Goal: Task Accomplishment & Management: Complete application form

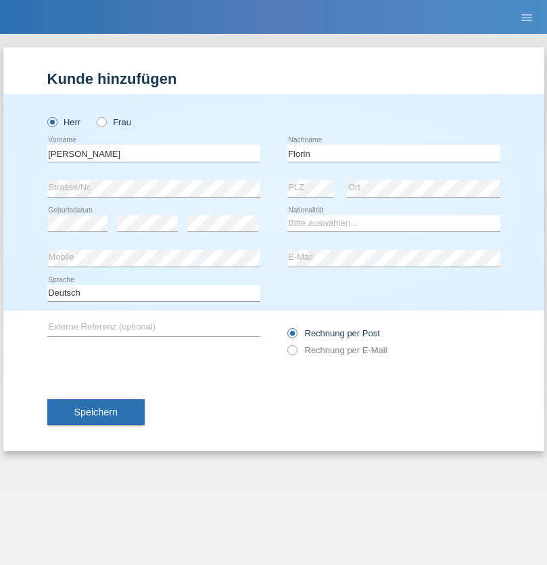
type input "Florin"
select select "RO"
select select "C"
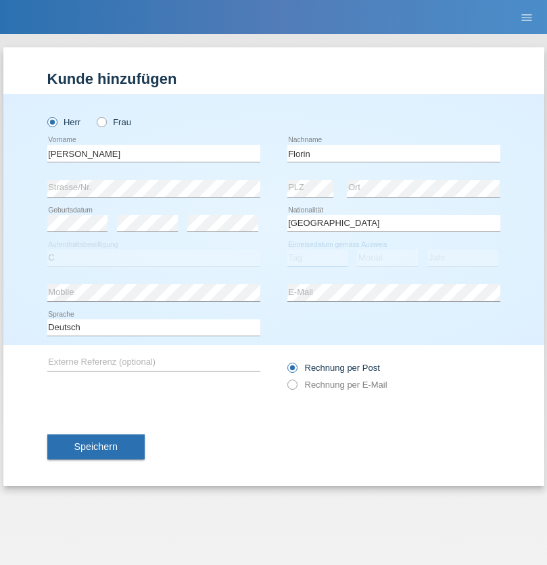
select select "29"
select select "02"
select select "2021"
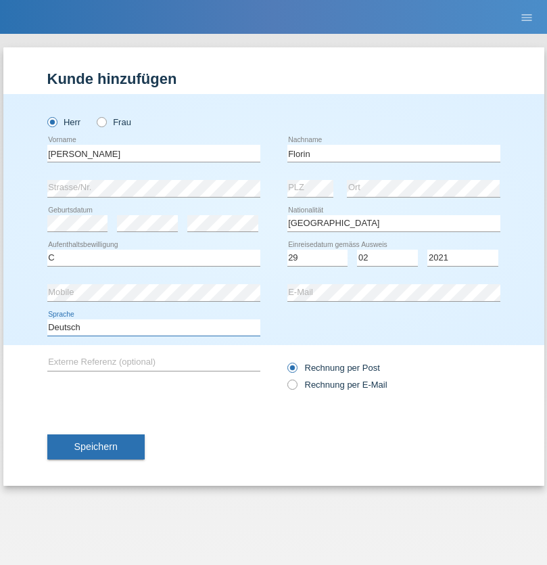
select select "en"
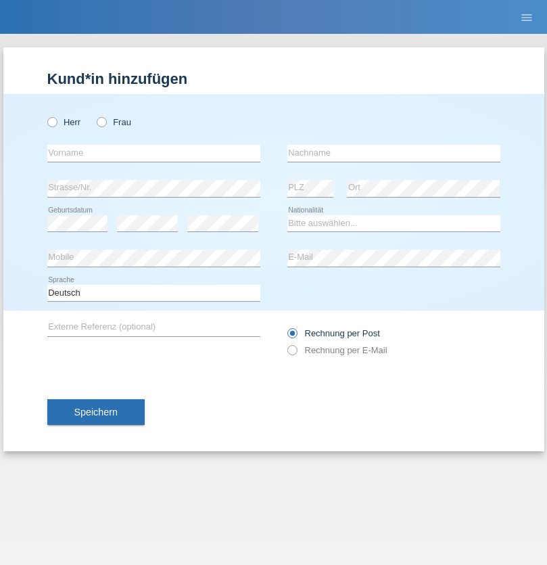
radio input "true"
click at [153, 153] on input "text" at bounding box center [153, 153] width 213 height 17
type input "Ruth"
click at [394, 153] on input "text" at bounding box center [393, 153] width 213 height 17
type input "Krebs"
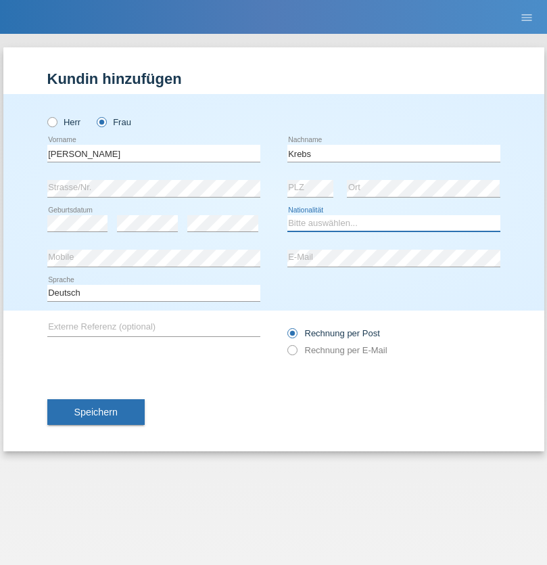
select select "CH"
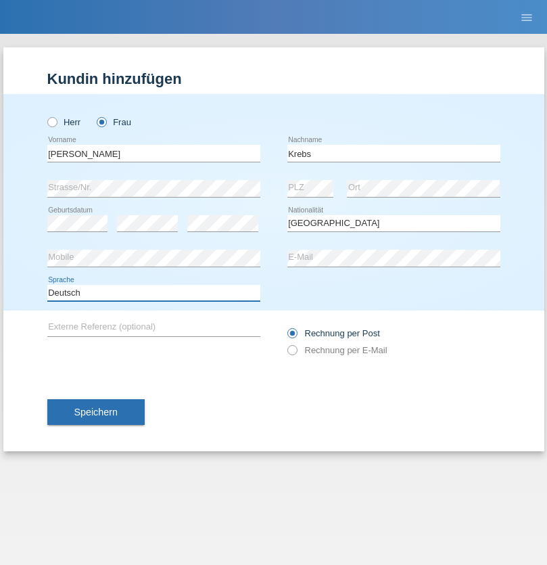
select select "en"
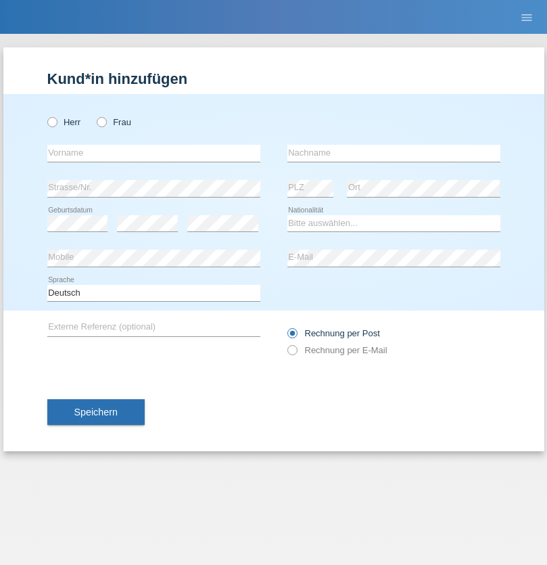
radio input "true"
click at [153, 153] on input "text" at bounding box center [153, 153] width 213 height 17
type input "Qovanaj"
click at [394, 153] on input "text" at bounding box center [393, 153] width 213 height 17
type input "Shaban"
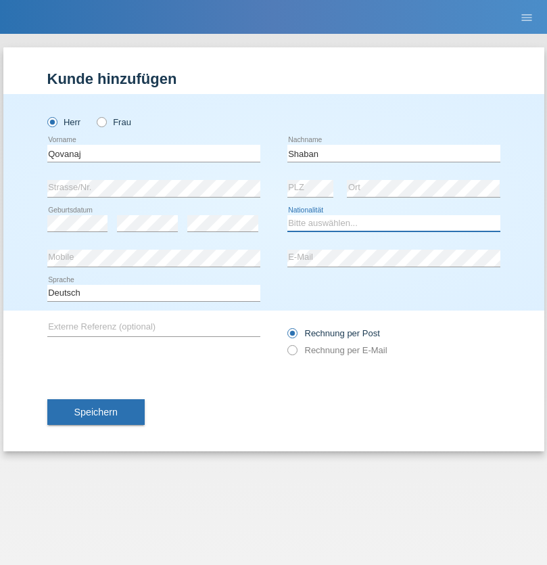
select select "CH"
radio input "true"
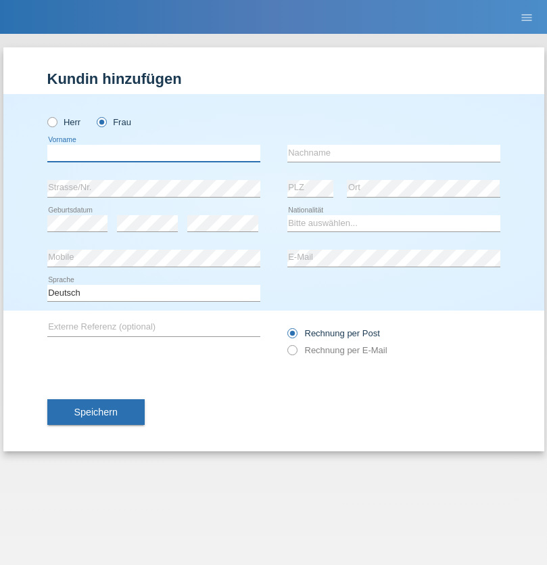
click at [153, 153] on input "text" at bounding box center [153, 153] width 213 height 17
type input "jennifer"
click at [394, 153] on input "text" at bounding box center [393, 153] width 213 height 17
type input "löffel"
select select "CH"
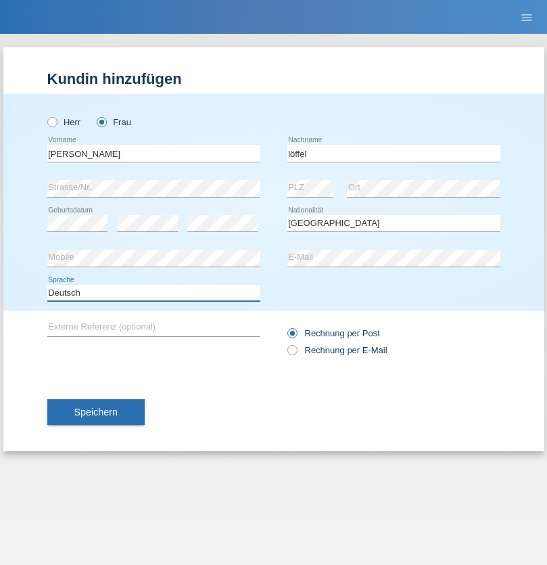
select select "en"
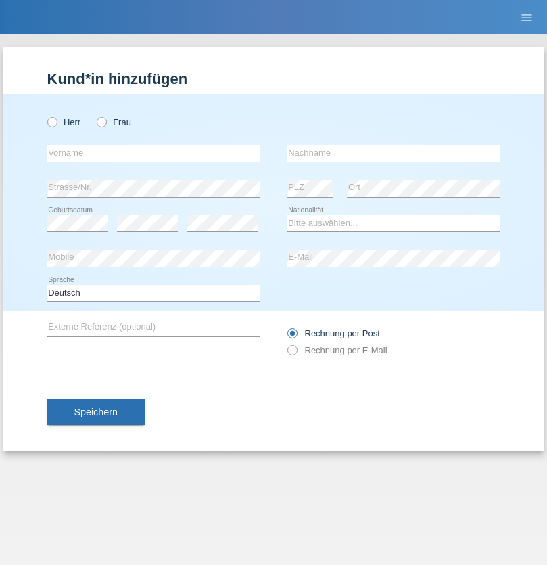
radio input "true"
click at [153, 153] on input "text" at bounding box center [153, 153] width 213 height 17
type input "Matusa"
click at [394, 153] on input "text" at bounding box center [393, 153] width 213 height 17
type input "Marian valentin"
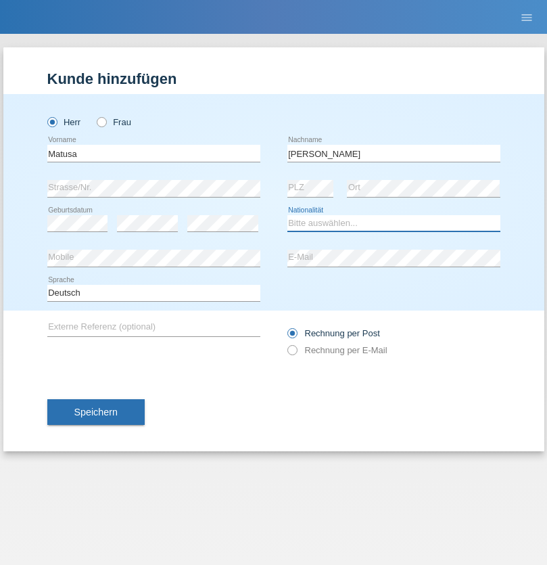
select select "RO"
select select "C"
select select "01"
select select "06"
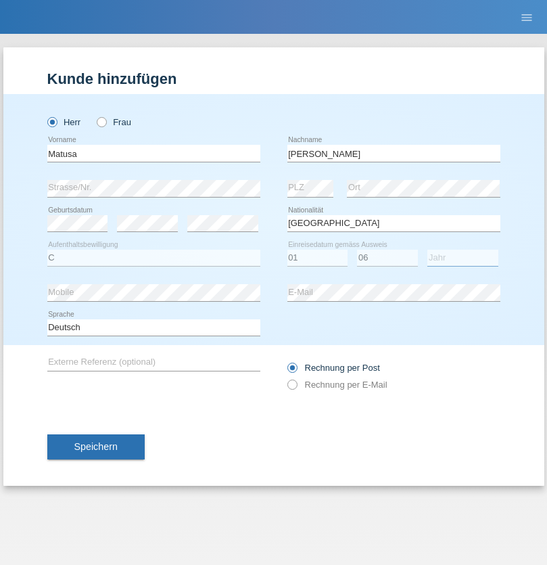
select select "2016"
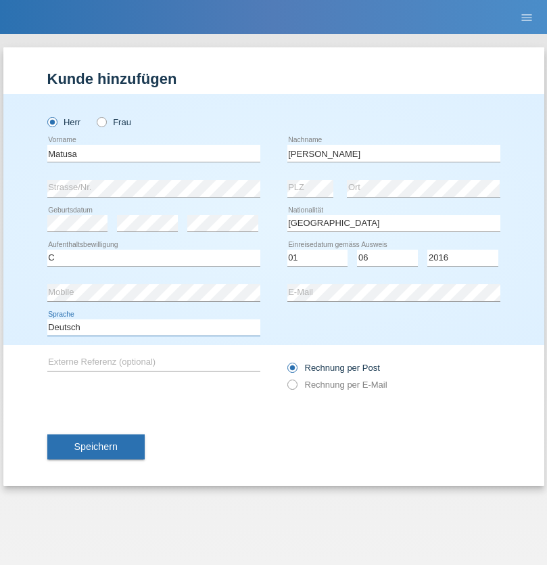
select select "en"
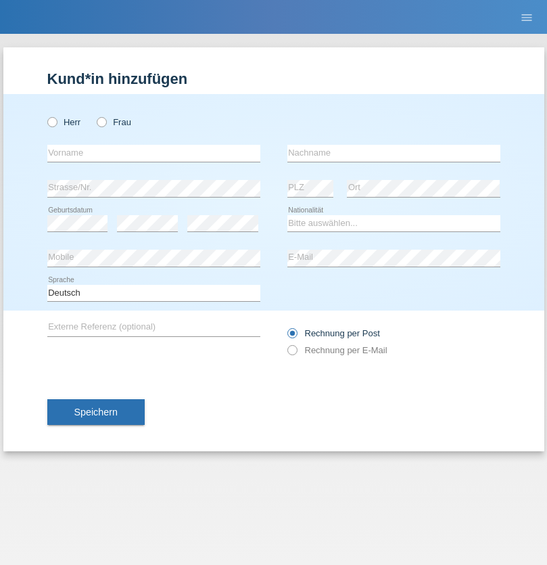
radio input "true"
click at [153, 153] on input "text" at bounding box center [153, 153] width 213 height 17
type input "[PERSON_NAME]"
click at [394, 153] on input "text" at bounding box center [393, 153] width 213 height 17
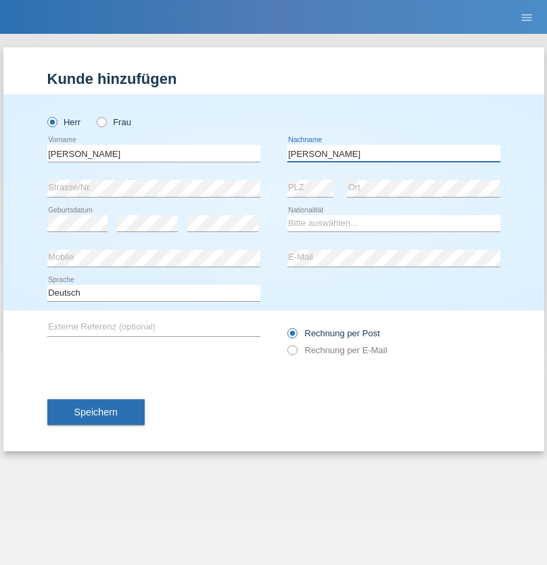
type input "[PERSON_NAME]"
select select "CH"
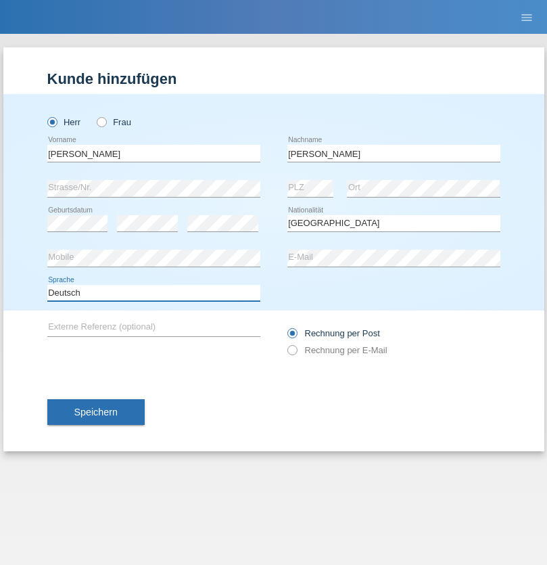
select select "en"
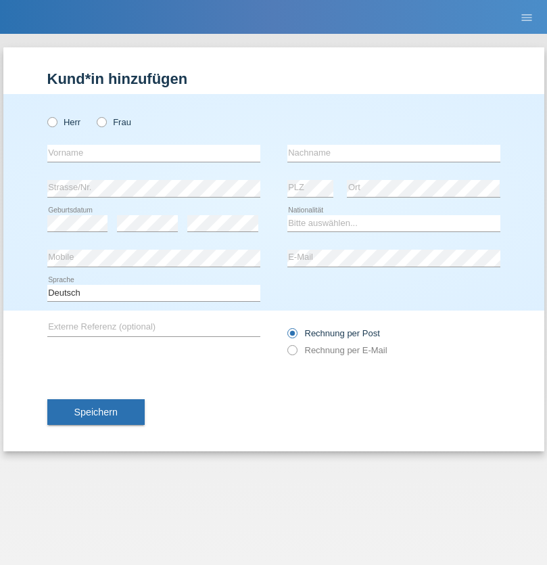
radio input "true"
click at [153, 153] on input "text" at bounding box center [153, 153] width 213 height 17
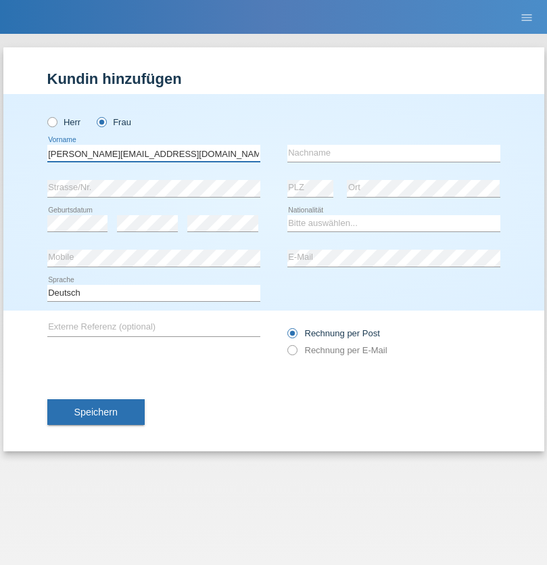
type input "Jasmine.hylaj@gmail.com"
click at [394, 153] on input "text" at bounding box center [393, 153] width 213 height 17
type input "Hylaj"
select select "CH"
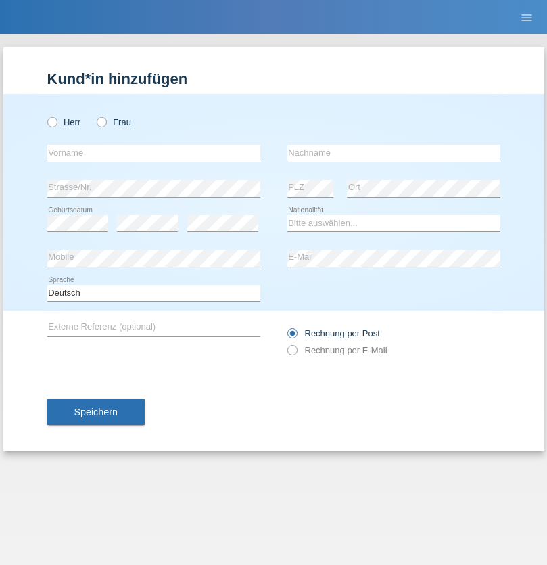
radio input "true"
click at [153, 153] on input "text" at bounding box center [153, 153] width 213 height 17
type input "luka"
click at [394, 153] on input "text" at bounding box center [393, 153] width 213 height 17
type input "kocic"
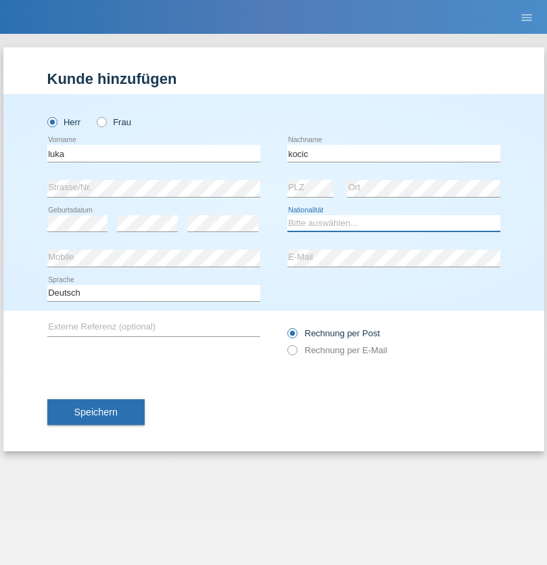
select select "RS"
select select "C"
select select "21"
select select "04"
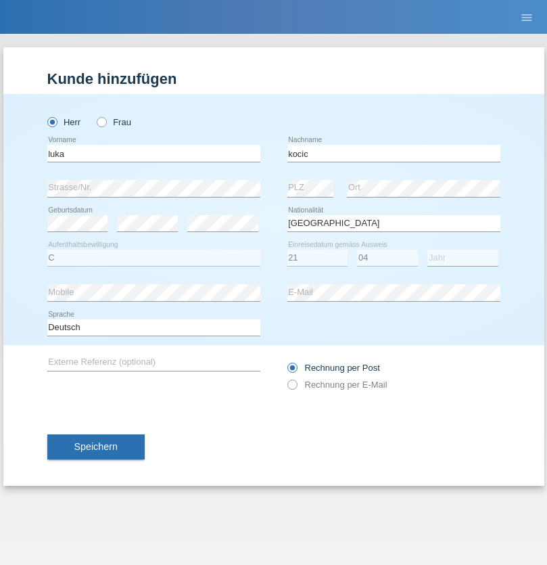
select select "1999"
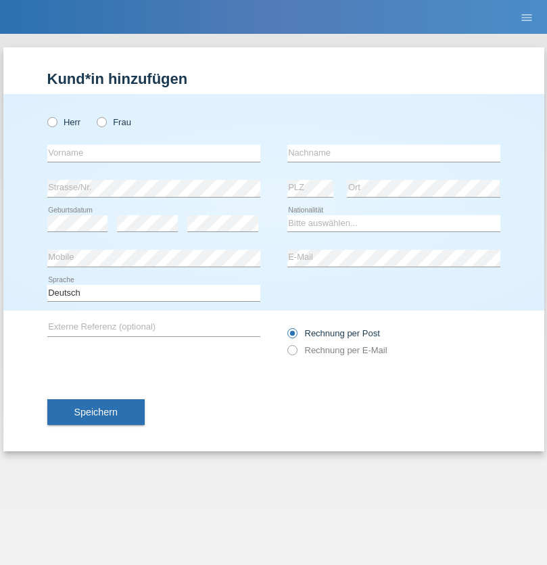
radio input "true"
click at [153, 153] on input "text" at bounding box center [153, 153] width 213 height 17
type input "Marian"
click at [394, 153] on input "text" at bounding box center [393, 153] width 213 height 17
type input "Matusa"
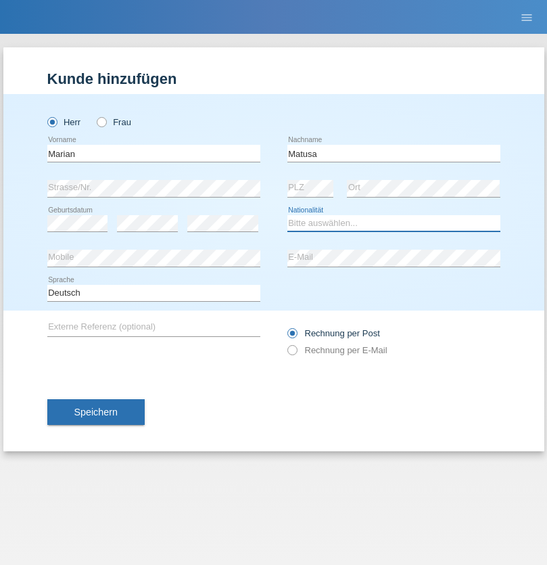
select select "RO"
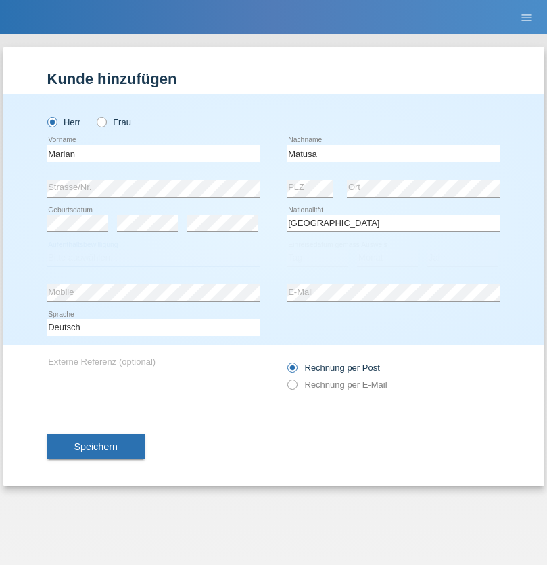
select select "C"
select select "01"
select select "06"
select select "2016"
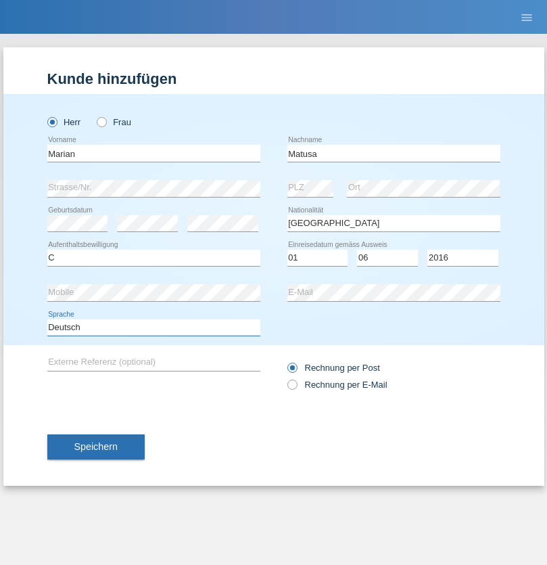
select select "en"
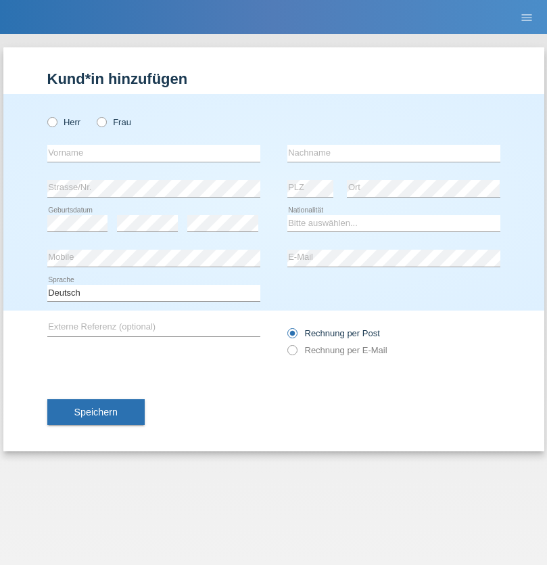
radio input "true"
click at [153, 153] on input "text" at bounding box center [153, 153] width 213 height 17
type input "[PERSON_NAME]"
click at [394, 153] on input "text" at bounding box center [393, 153] width 213 height 17
type input "Weinlein"
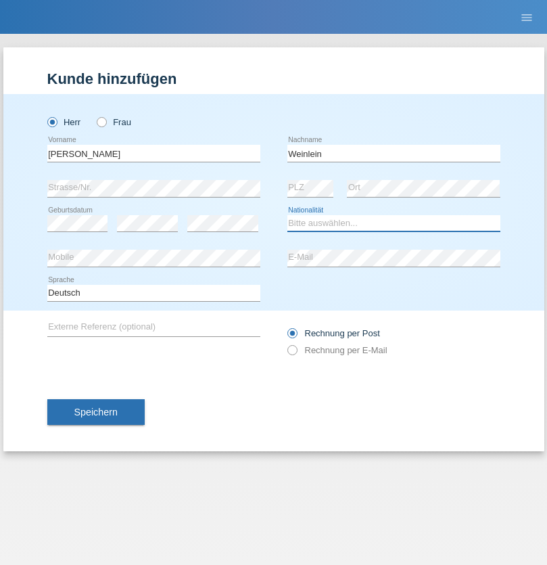
select select "CH"
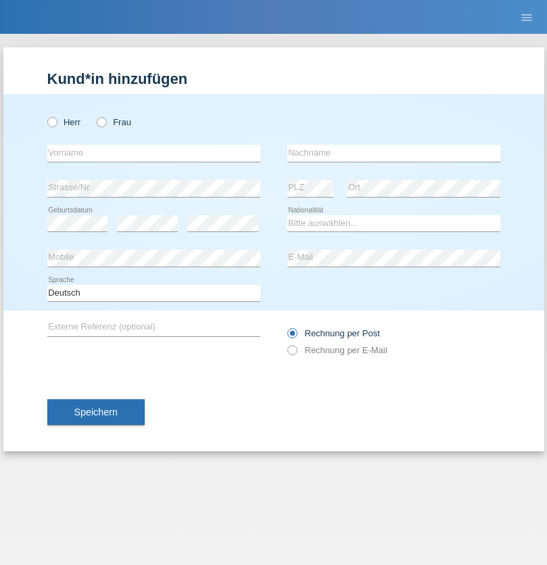
radio input "true"
click at [153, 153] on input "text" at bounding box center [153, 153] width 213 height 17
type input "Jashari lmeri"
click at [394, 153] on input "text" at bounding box center [393, 153] width 213 height 17
type input "Rabije"
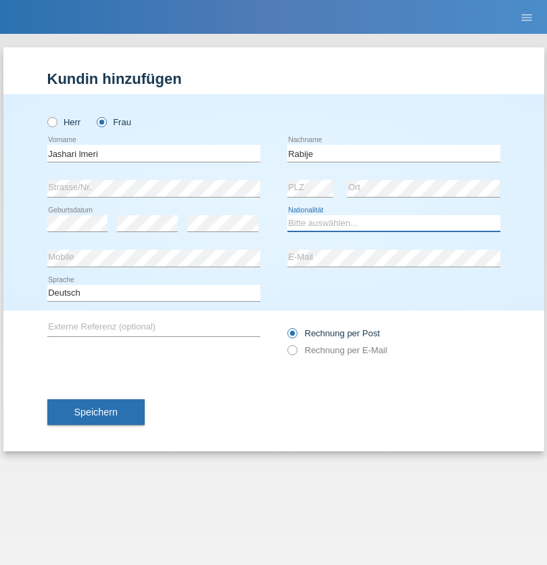
select select "CH"
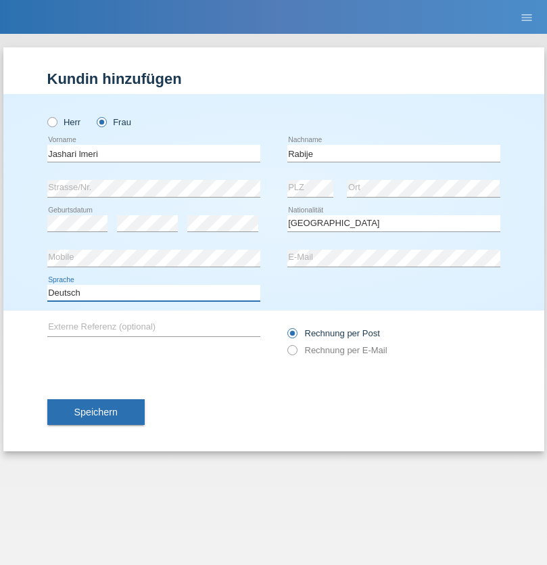
select select "en"
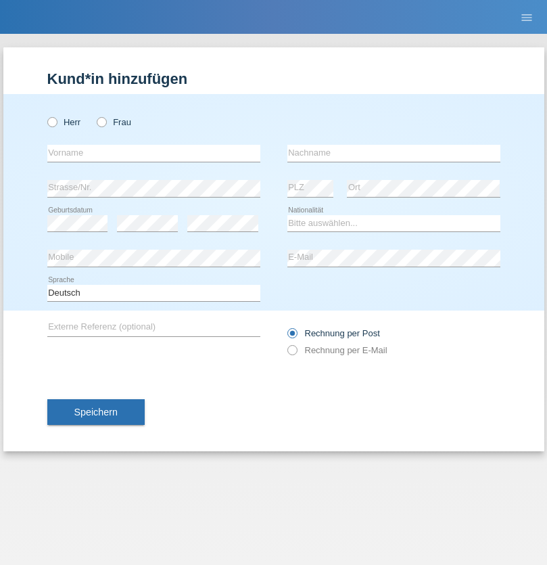
radio input "true"
click at [153, 153] on input "text" at bounding box center [153, 153] width 213 height 17
type input "firat"
click at [394, 153] on input "text" at bounding box center [393, 153] width 213 height 17
type input "kara"
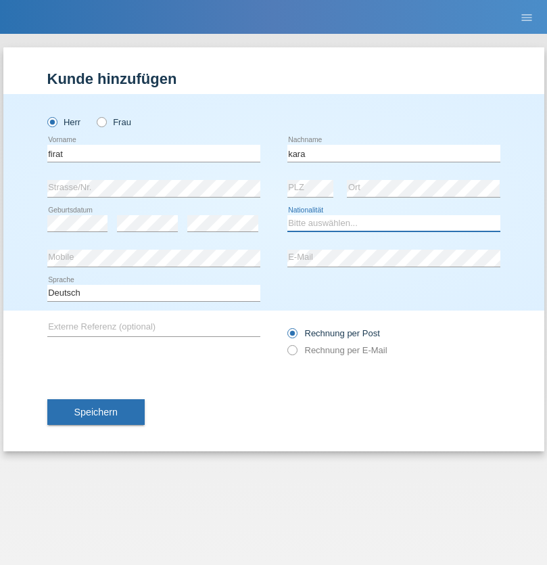
select select "CH"
radio input "true"
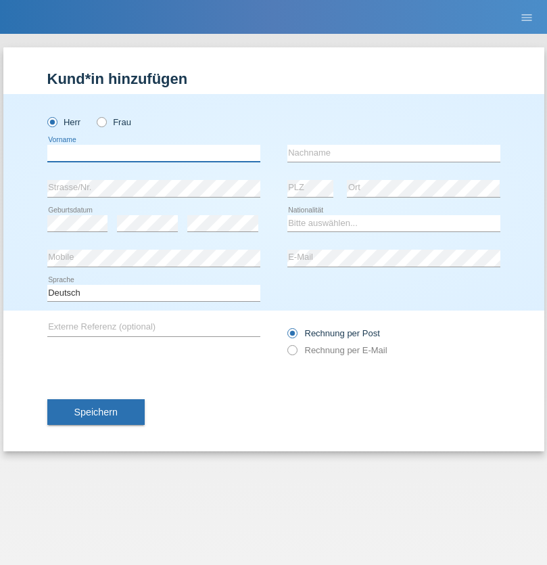
click at [153, 153] on input "text" at bounding box center [153, 153] width 213 height 17
type input "Gigov"
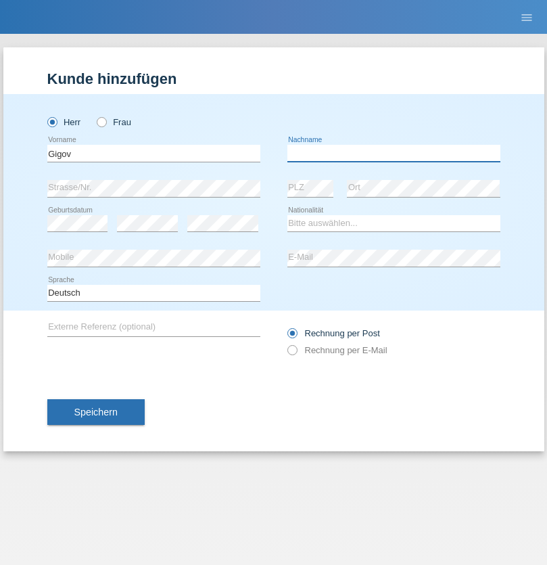
click at [394, 153] on input "text" at bounding box center [393, 153] width 213 height 17
type input "Zhan"
select select "BG"
select select "C"
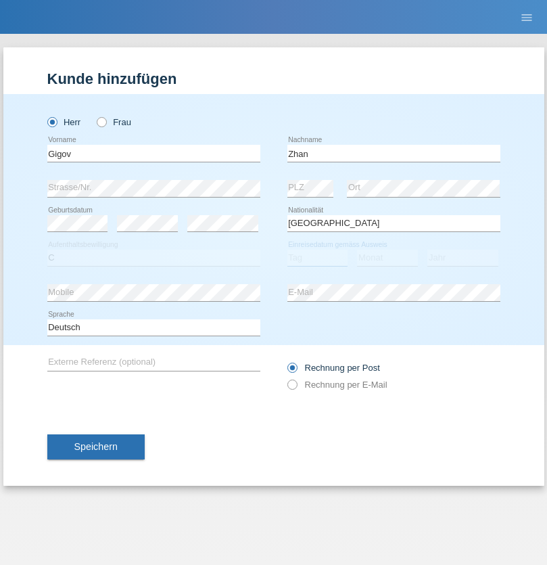
select select "23"
select select "10"
select select "2021"
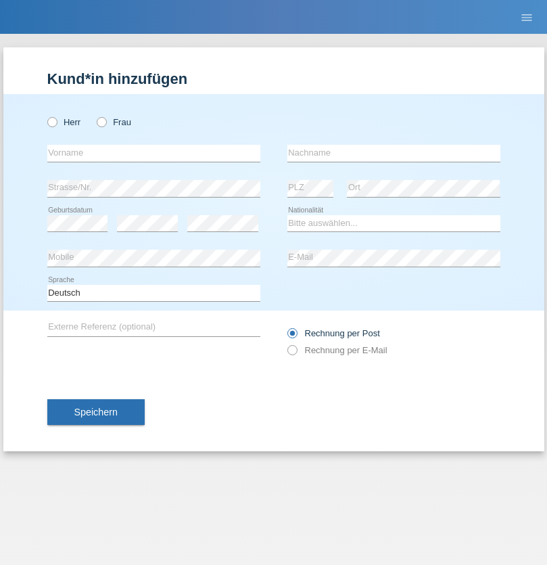
radio input "true"
click at [153, 153] on input "text" at bounding box center [153, 153] width 213 height 17
type input "Amand"
click at [394, 153] on input "text" at bounding box center [393, 153] width 213 height 17
type input "Pires"
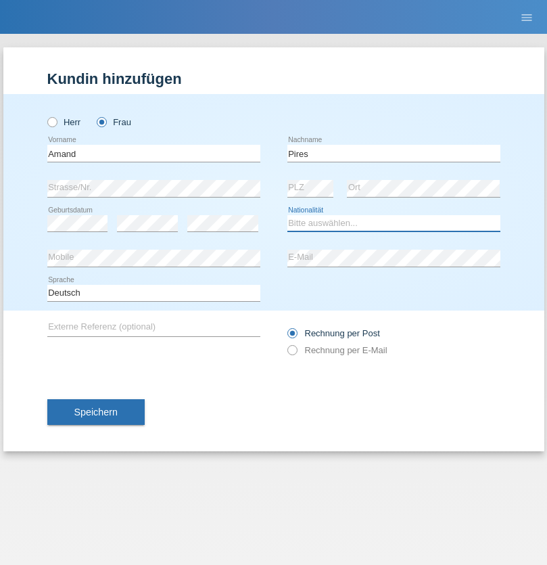
select select "CH"
radio input "true"
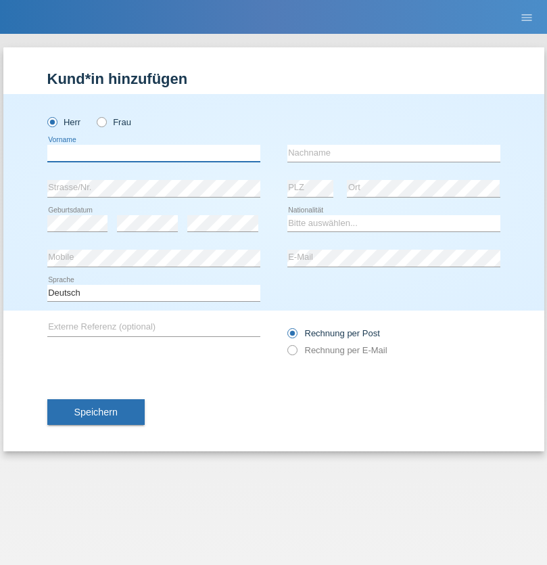
click at [153, 153] on input "text" at bounding box center [153, 153] width 213 height 17
type input "[PERSON_NAME]"
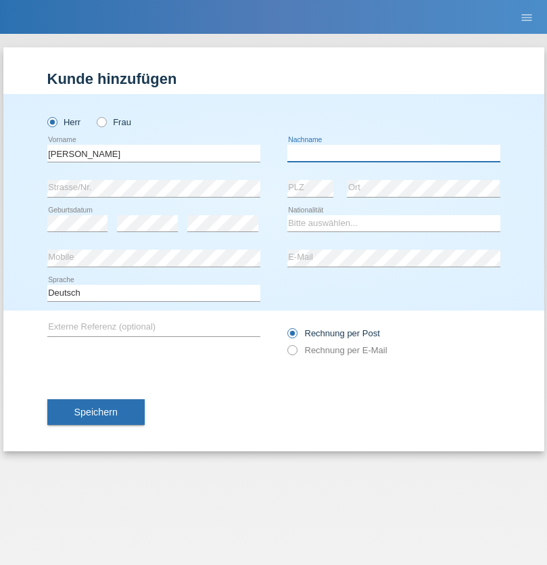
click at [394, 153] on input "text" at bounding box center [393, 153] width 213 height 17
type input "Saidi"
select select "CH"
radio input "true"
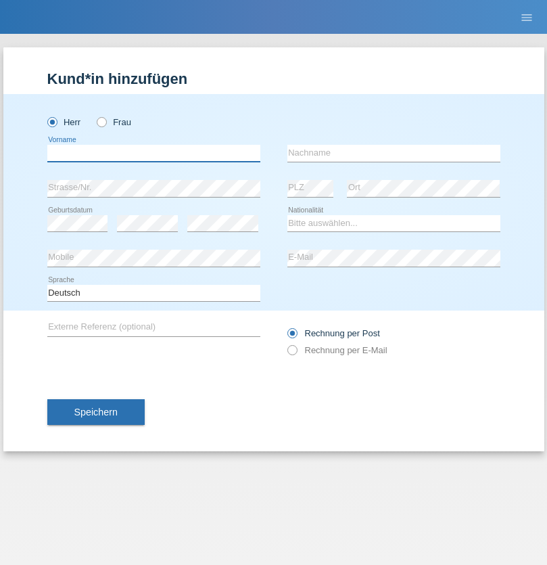
click at [153, 153] on input "text" at bounding box center [153, 153] width 213 height 17
type input "Edinson Maurício"
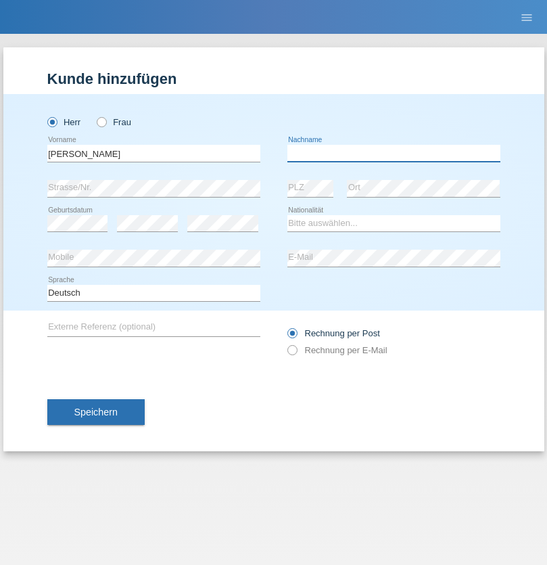
click at [394, 153] on input "text" at bounding box center [393, 153] width 213 height 17
type input "Branquinho Alexander"
select select "PT"
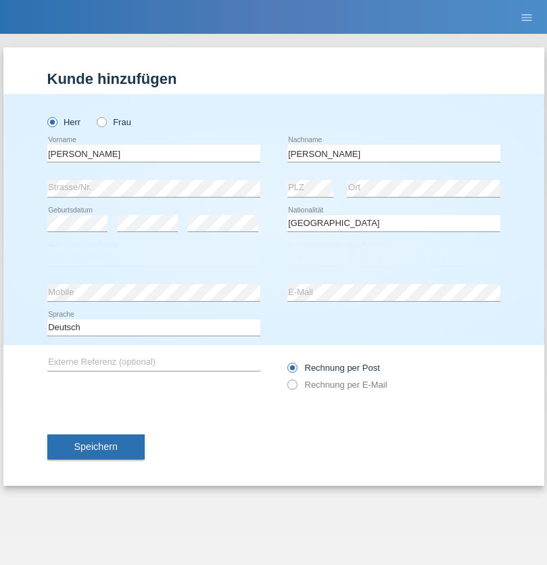
select select "C"
select select "23"
select select "08"
select select "2021"
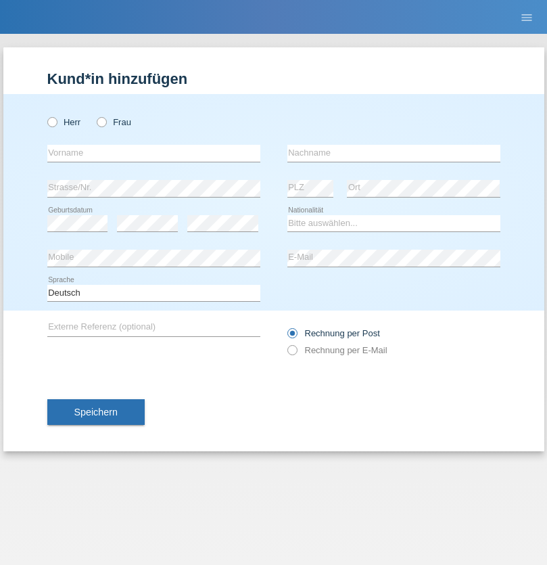
radio input "true"
click at [153, 153] on input "text" at bounding box center [153, 153] width 213 height 17
type input "[PERSON_NAME]"
click at [394, 153] on input "text" at bounding box center [393, 153] width 213 height 17
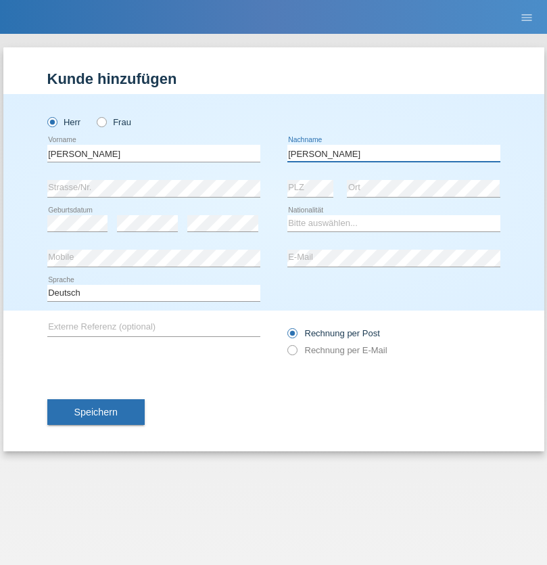
type input "[PERSON_NAME]"
select select "CH"
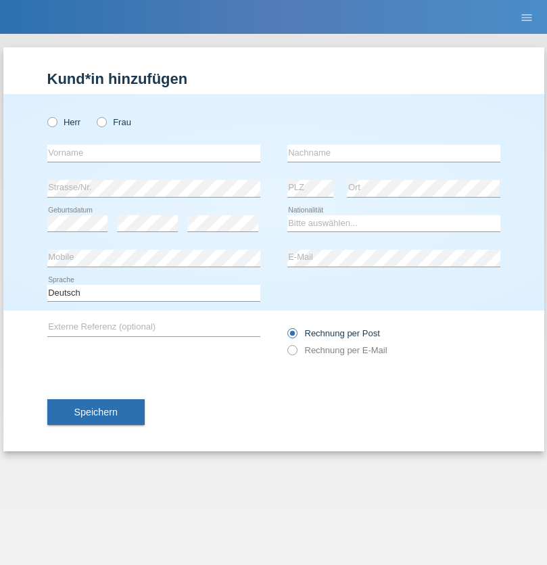
radio input "true"
click at [153, 153] on input "text" at bounding box center [153, 153] width 213 height 17
type input "Szilvia"
click at [394, 153] on input "text" at bounding box center [393, 153] width 213 height 17
type input "Olakh"
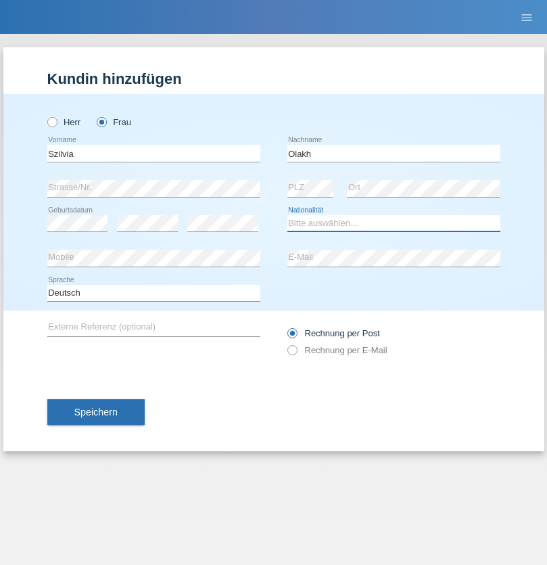
select select "UA"
select select "C"
select select "16"
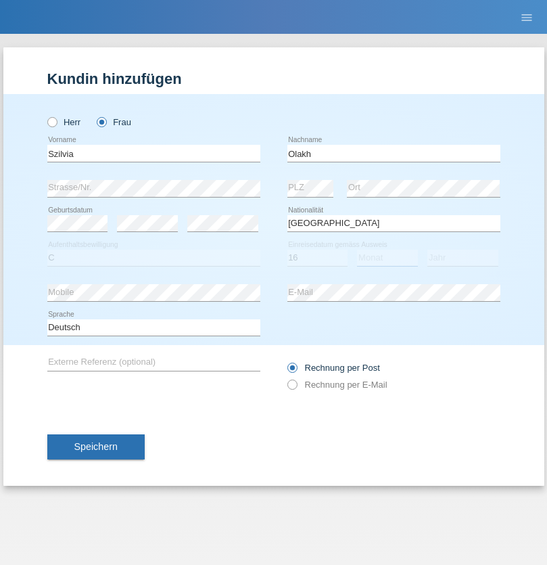
select select "09"
select select "2021"
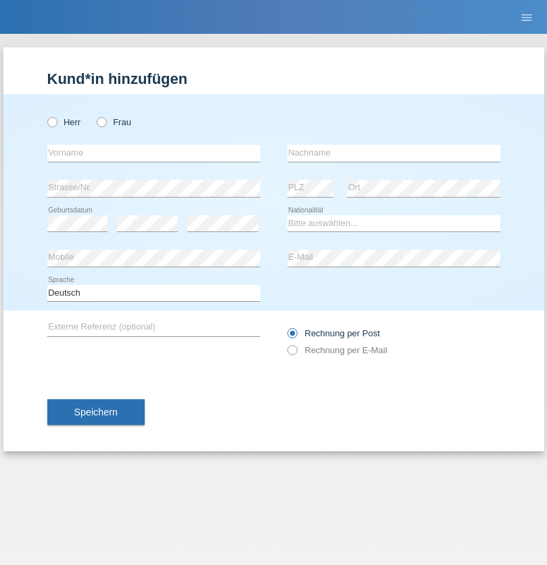
radio input "true"
click at [153, 153] on input "text" at bounding box center [153, 153] width 213 height 17
type input "Asrit"
click at [394, 153] on input "text" at bounding box center [393, 153] width 213 height 17
type input "Kupa"
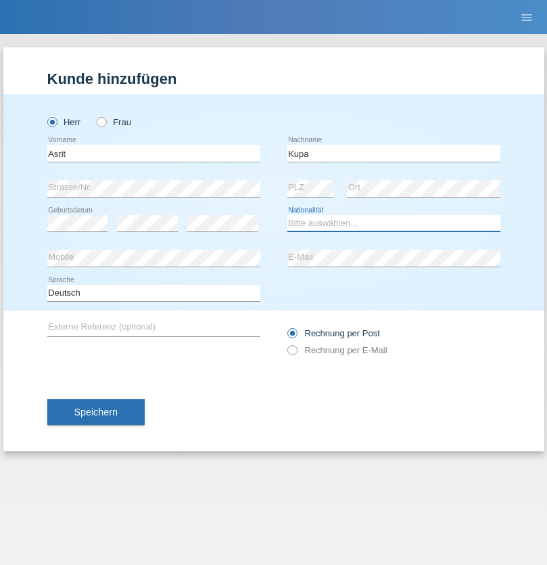
select select "MK"
select select "C"
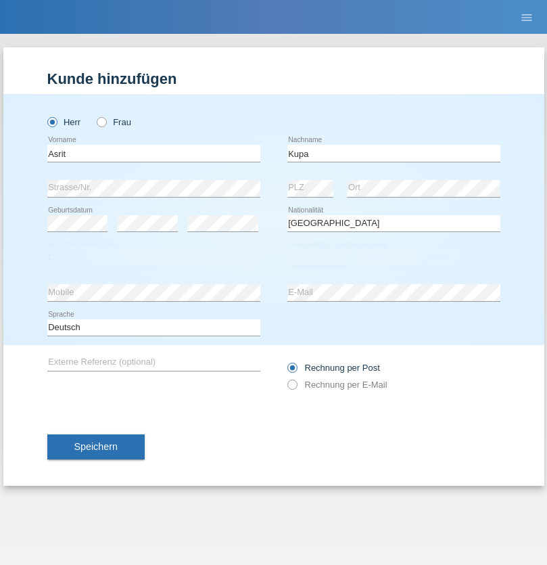
select select "27"
select select "05"
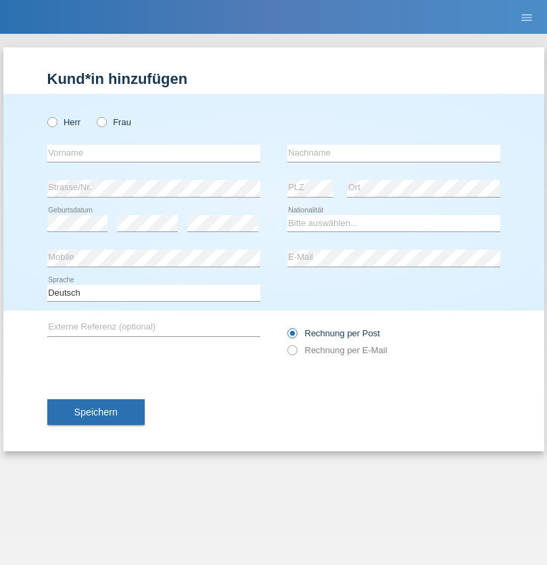
radio input "true"
click at [153, 153] on input "text" at bounding box center [153, 153] width 213 height 17
type input "[PERSON_NAME]"
click at [394, 153] on input "text" at bounding box center [393, 153] width 213 height 17
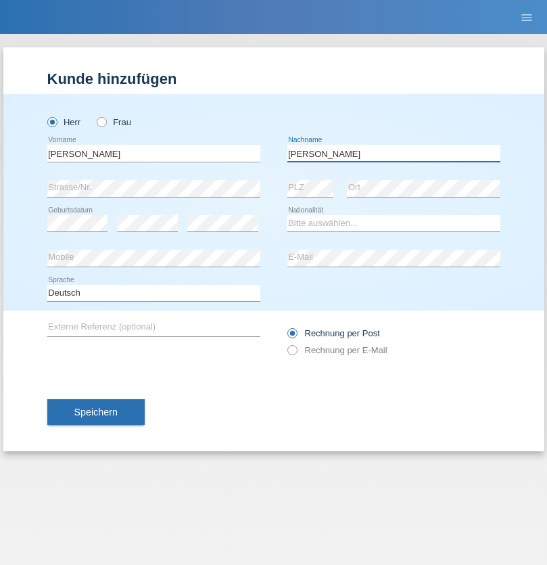
type input "[PERSON_NAME]"
select select "SY"
select select "C"
select select "16"
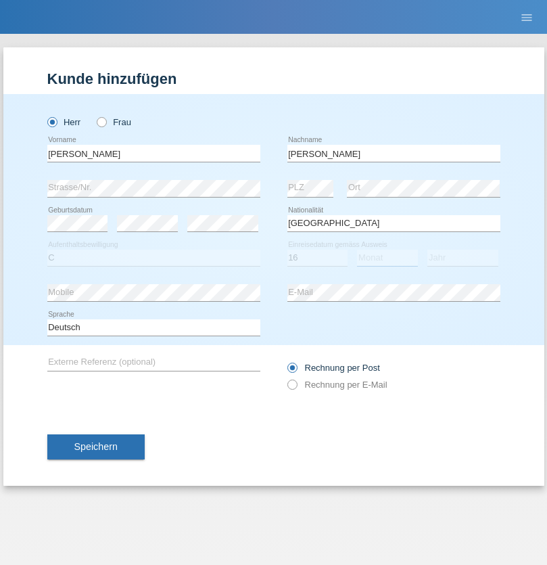
select select "09"
select select "2021"
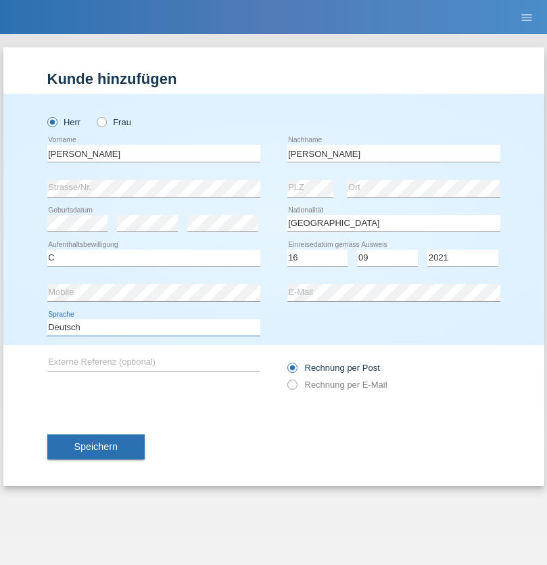
select select "en"
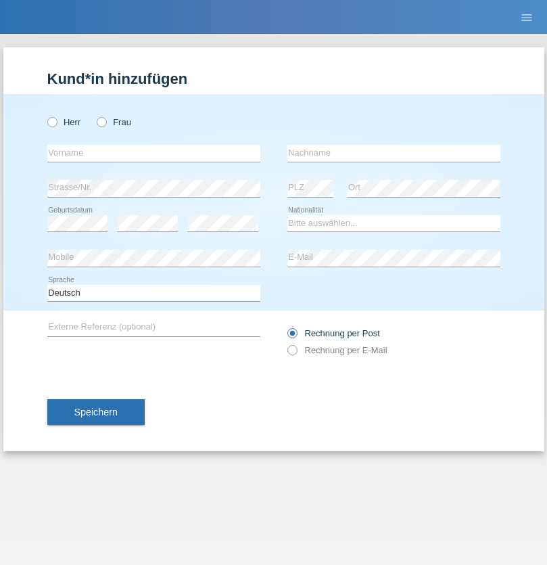
radio input "true"
select select "CH"
radio input "true"
click at [153, 153] on input "text" at bounding box center [153, 153] width 213 height 17
type input "[PERSON_NAME]"
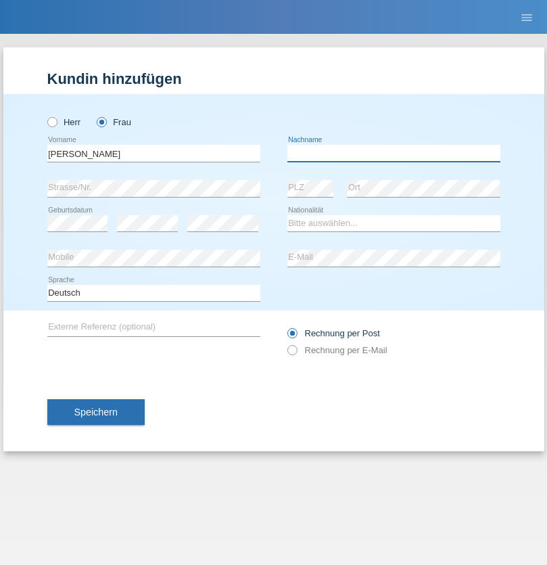
click at [394, 153] on input "text" at bounding box center [393, 153] width 213 height 17
type input "Bacic"
select select "CH"
